Goal: Find specific page/section: Find specific page/section

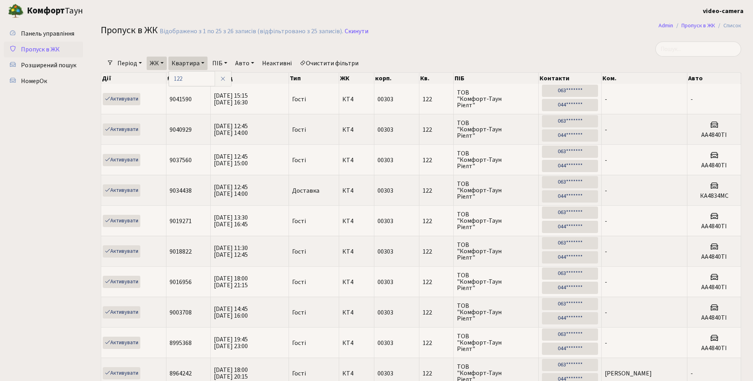
select select "25"
click at [222, 80] on icon at bounding box center [223, 79] width 6 height 6
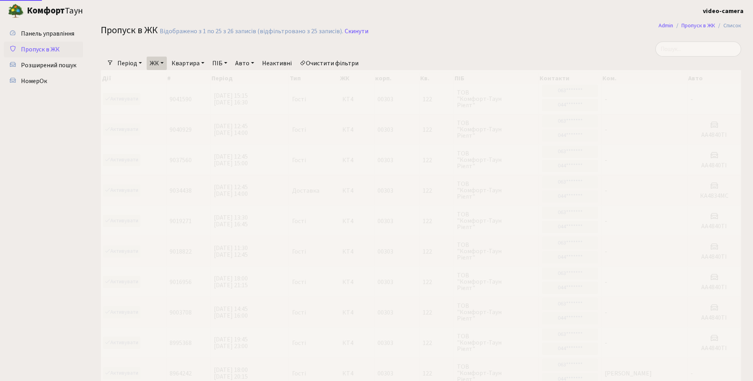
drag, startPoint x: 222, startPoint y: 79, endPoint x: 234, endPoint y: 77, distance: 12.1
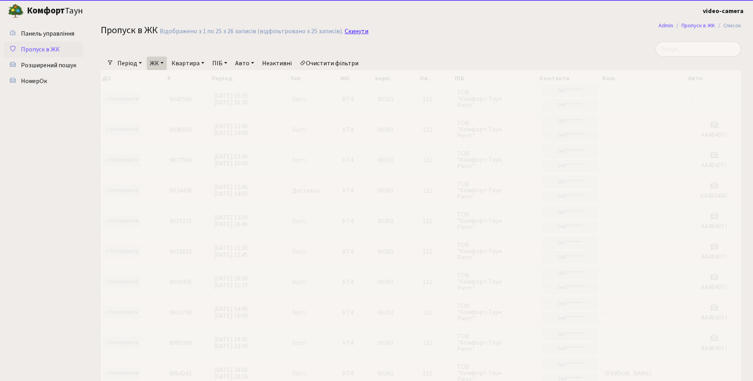
click at [355, 33] on link "Скинути" at bounding box center [357, 32] width 24 height 8
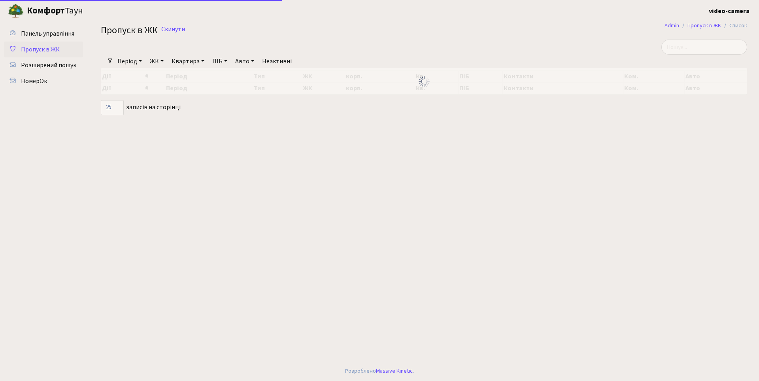
select select "25"
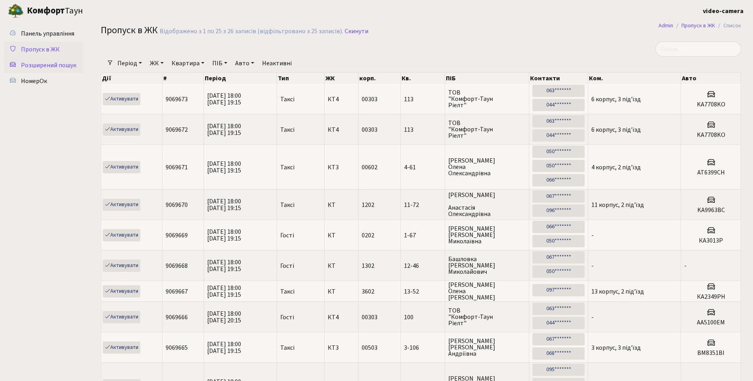
click at [50, 65] on span "Розширений пошук" at bounding box center [48, 65] width 55 height 9
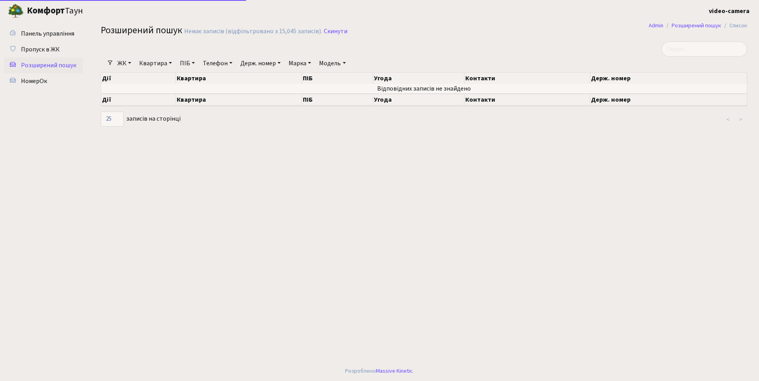
select select "25"
click at [36, 83] on span "НомерОк" at bounding box center [34, 81] width 26 height 9
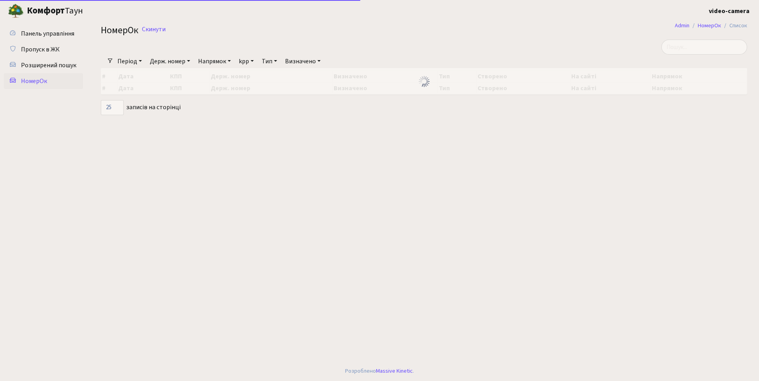
select select "25"
click at [42, 47] on span "Пропуск в ЖК" at bounding box center [40, 49] width 39 height 9
select select "25"
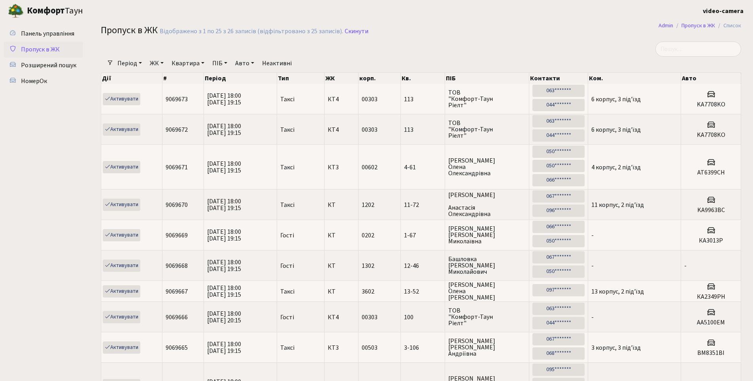
click at [529, 50] on div at bounding box center [312, 49] width 435 height 15
click at [450, 33] on h2 "Пропуск в ЖК Відображено з 1 по 25 з 26 записів (відфільтровано з 25 записів). …" at bounding box center [421, 31] width 640 height 13
click at [43, 62] on span "Розширений пошук" at bounding box center [48, 65] width 55 height 9
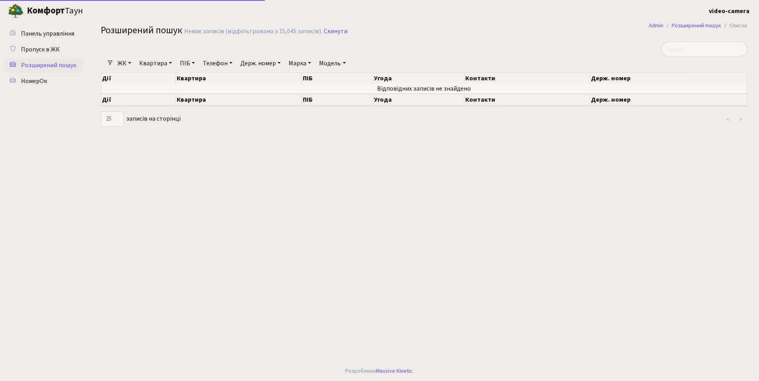
select select "25"
click at [37, 80] on span "НомерОк" at bounding box center [34, 81] width 26 height 9
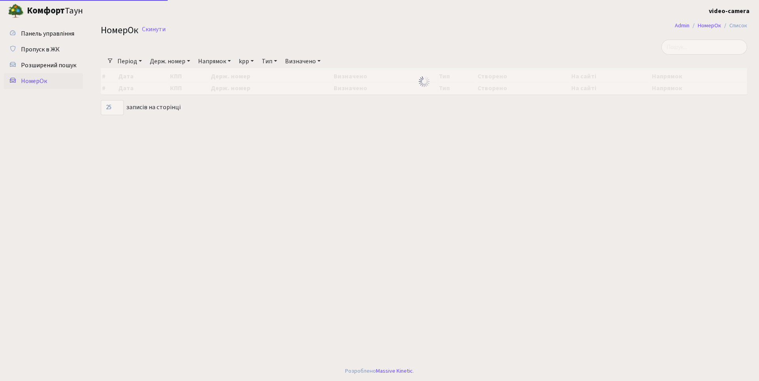
select select "25"
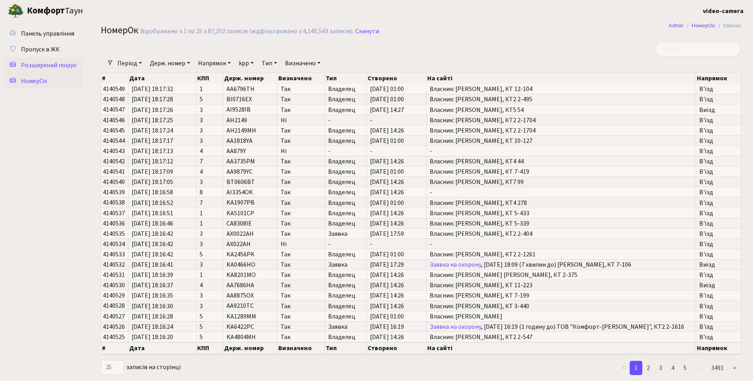
drag, startPoint x: 48, startPoint y: 66, endPoint x: 75, endPoint y: 60, distance: 27.5
click at [48, 66] on span "Розширений пошук" at bounding box center [48, 65] width 55 height 9
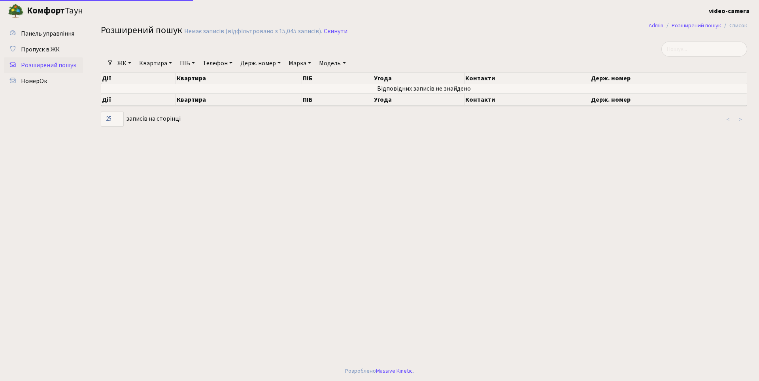
select select "25"
click at [188, 63] on link "ПІБ" at bounding box center [187, 63] width 21 height 13
type input "[PERSON_NAME]"
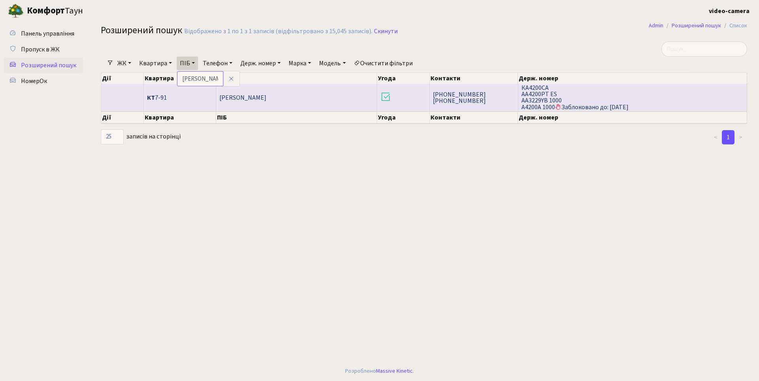
scroll to position [1, 0]
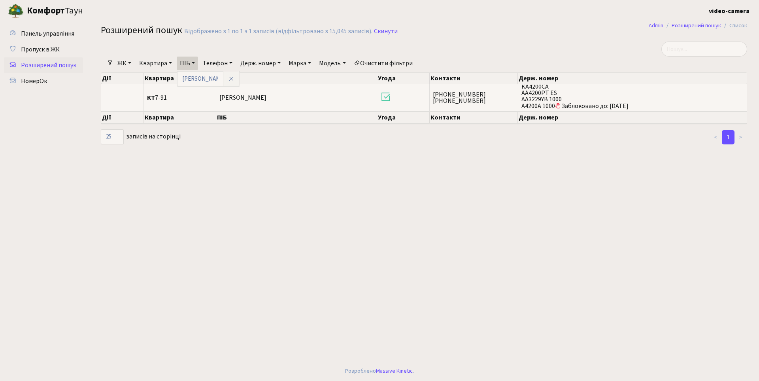
click at [163, 195] on main "Admin Розширений пошук Список Розширений пошук Відображено з 1 по 1 з 1 записів…" at bounding box center [424, 191] width 670 height 339
